Goal: Go to known website: Access a specific website the user already knows

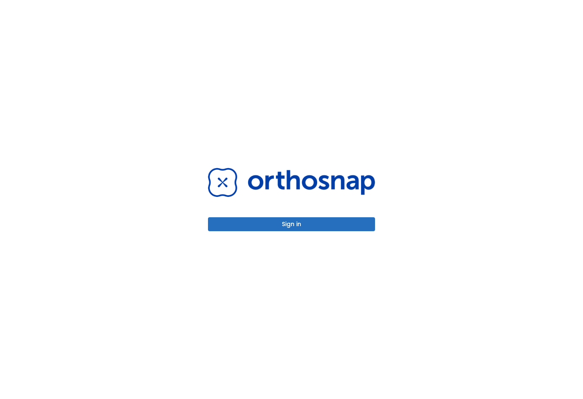
click at [315, 218] on button "Sign in" at bounding box center [291, 224] width 167 height 14
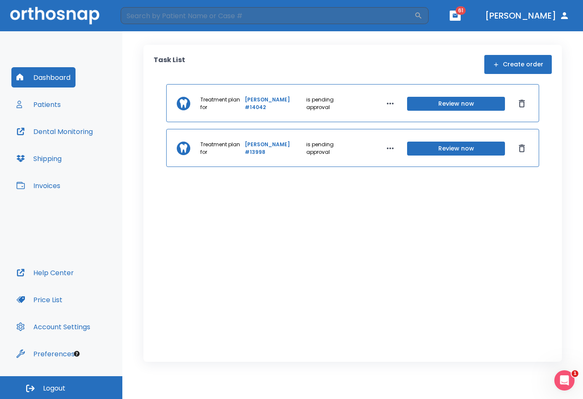
click at [50, 130] on button "Dental Monitoring" at bounding box center [54, 131] width 87 height 20
